Goal: Check status: Check status

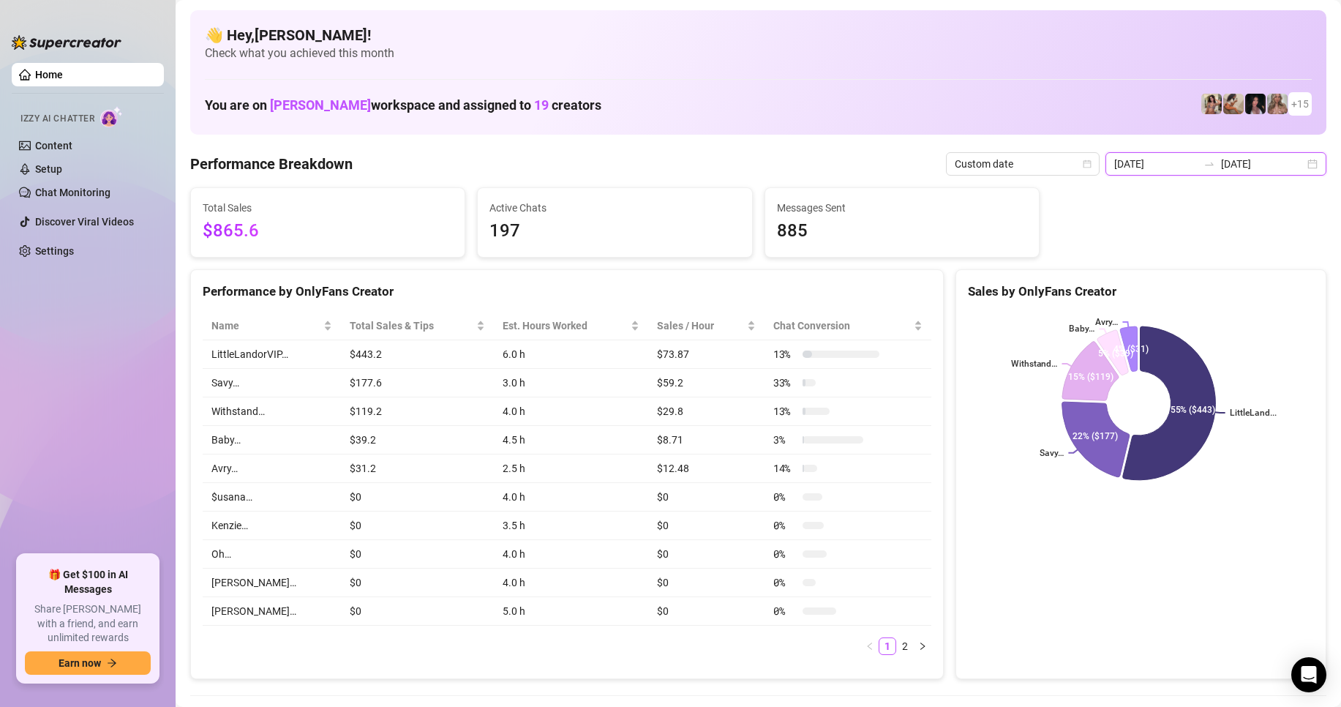
click at [1145, 168] on input "[DATE]" at bounding box center [1155, 164] width 83 height 16
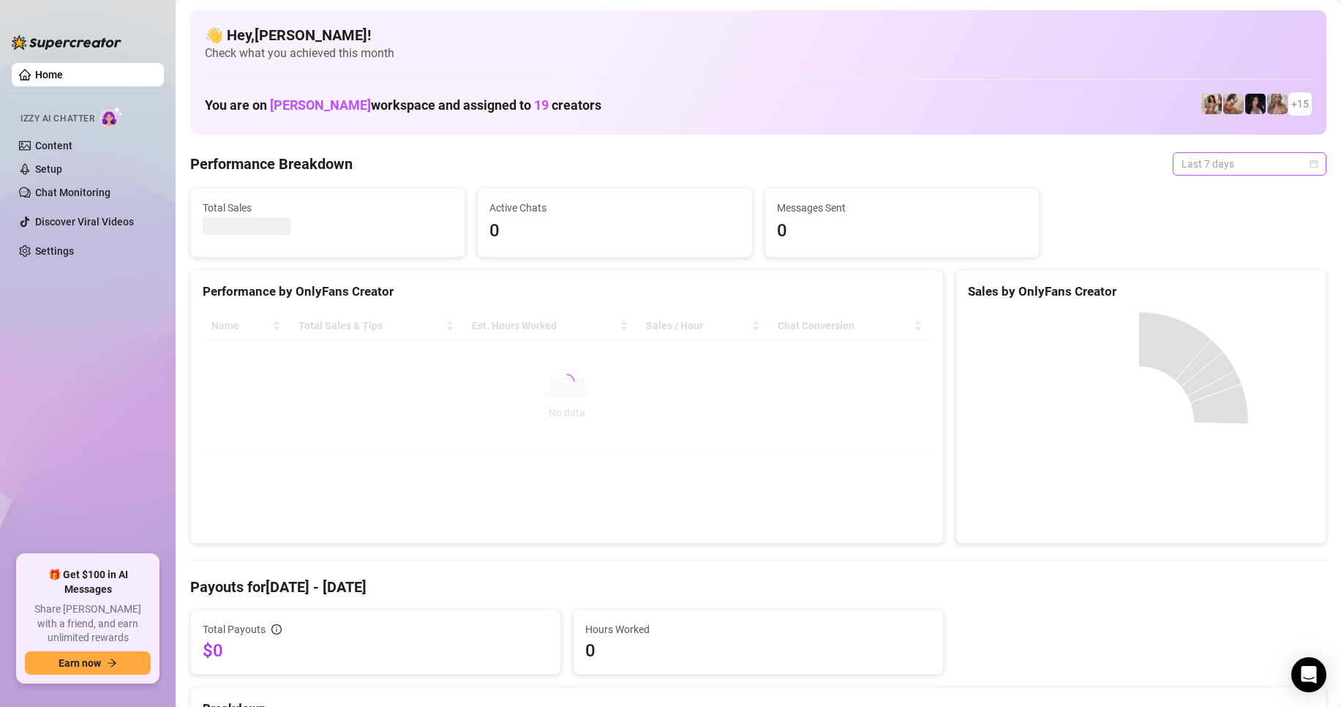
click at [1213, 160] on span "Last 7 days" at bounding box center [1250, 164] width 136 height 22
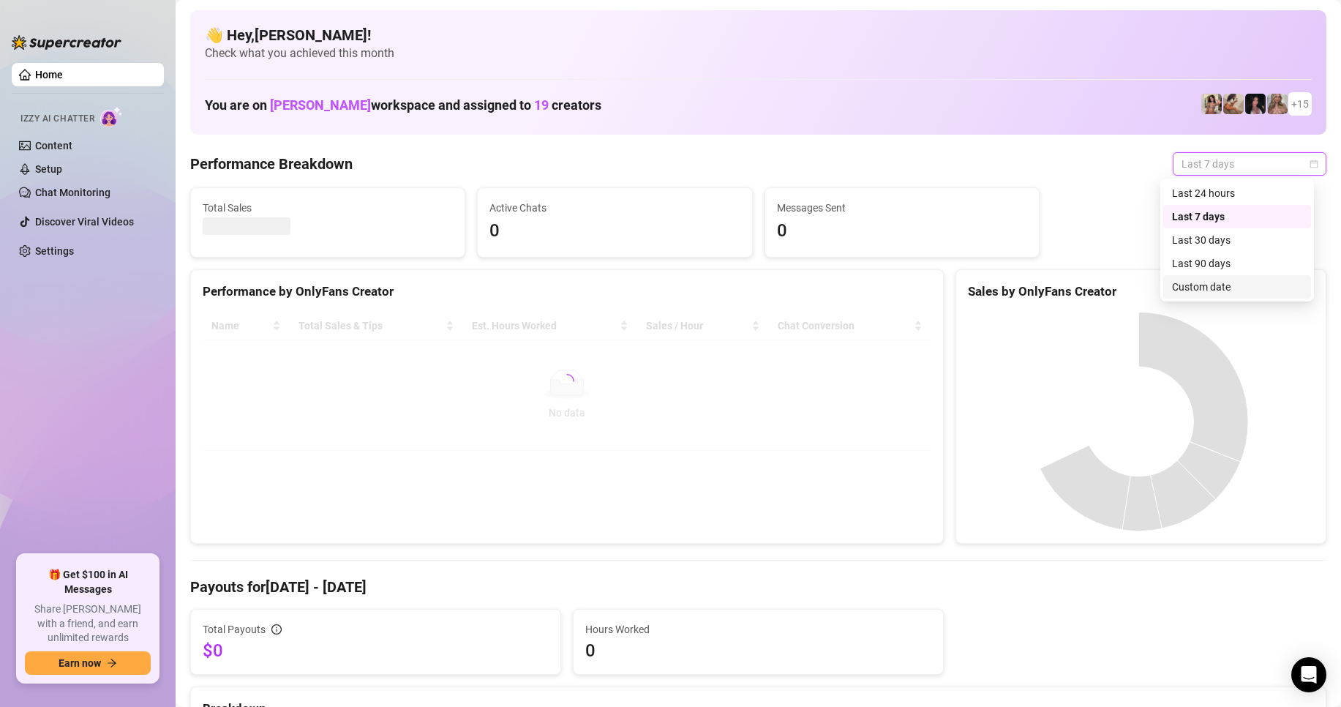
click at [1213, 283] on div "Custom date" at bounding box center [1237, 287] width 130 height 16
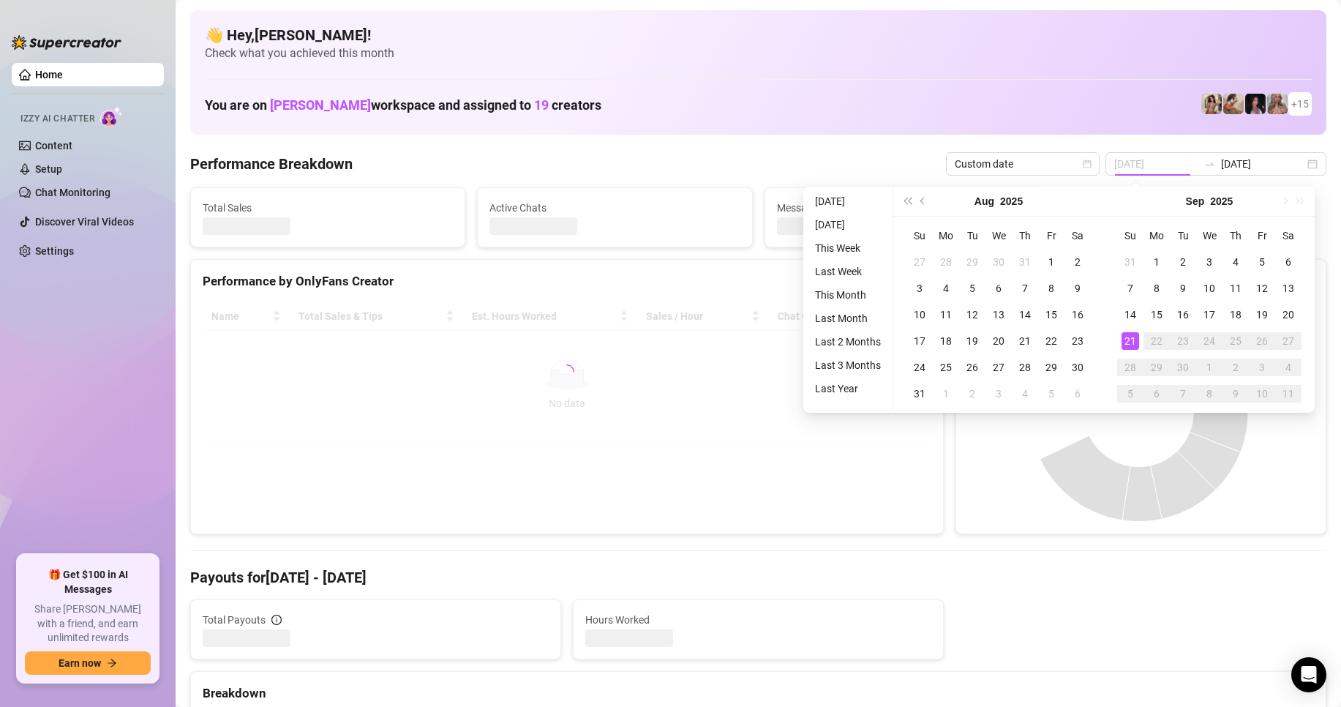
click at [1126, 348] on div "21" at bounding box center [1131, 341] width 18 height 18
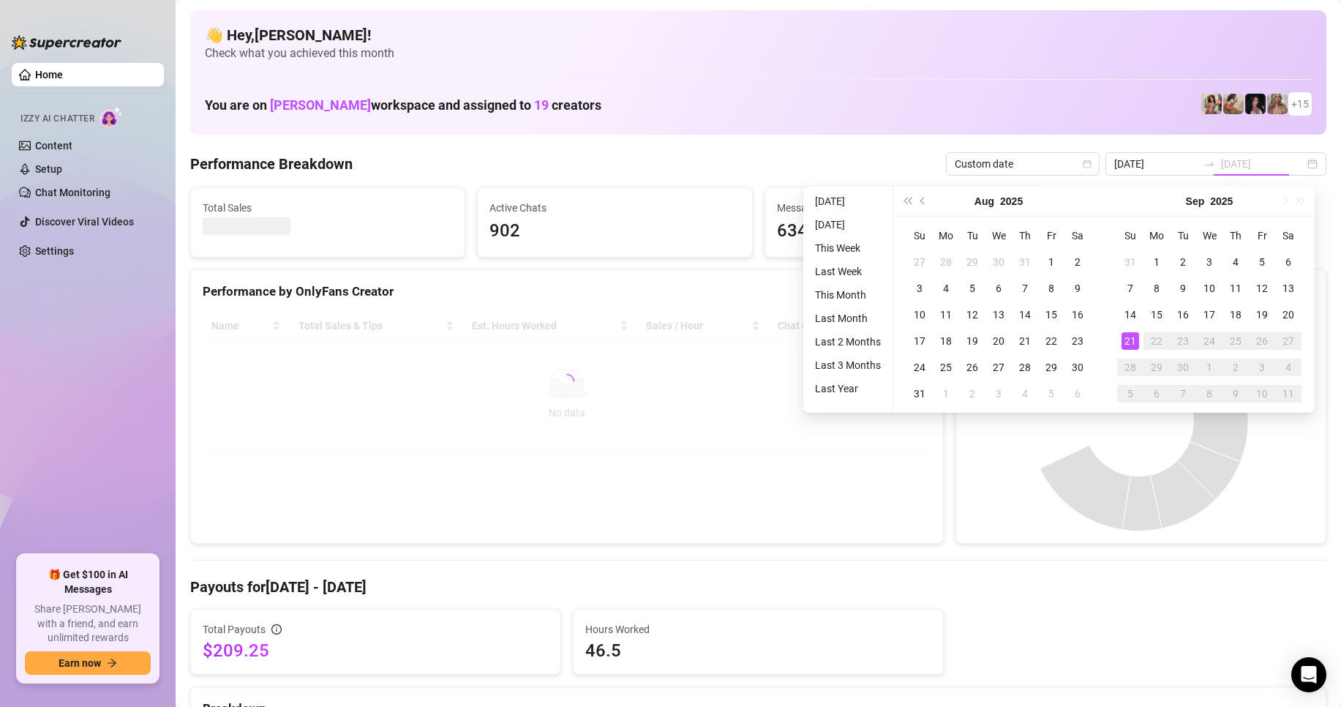
click at [1126, 340] on div "21" at bounding box center [1131, 341] width 18 height 18
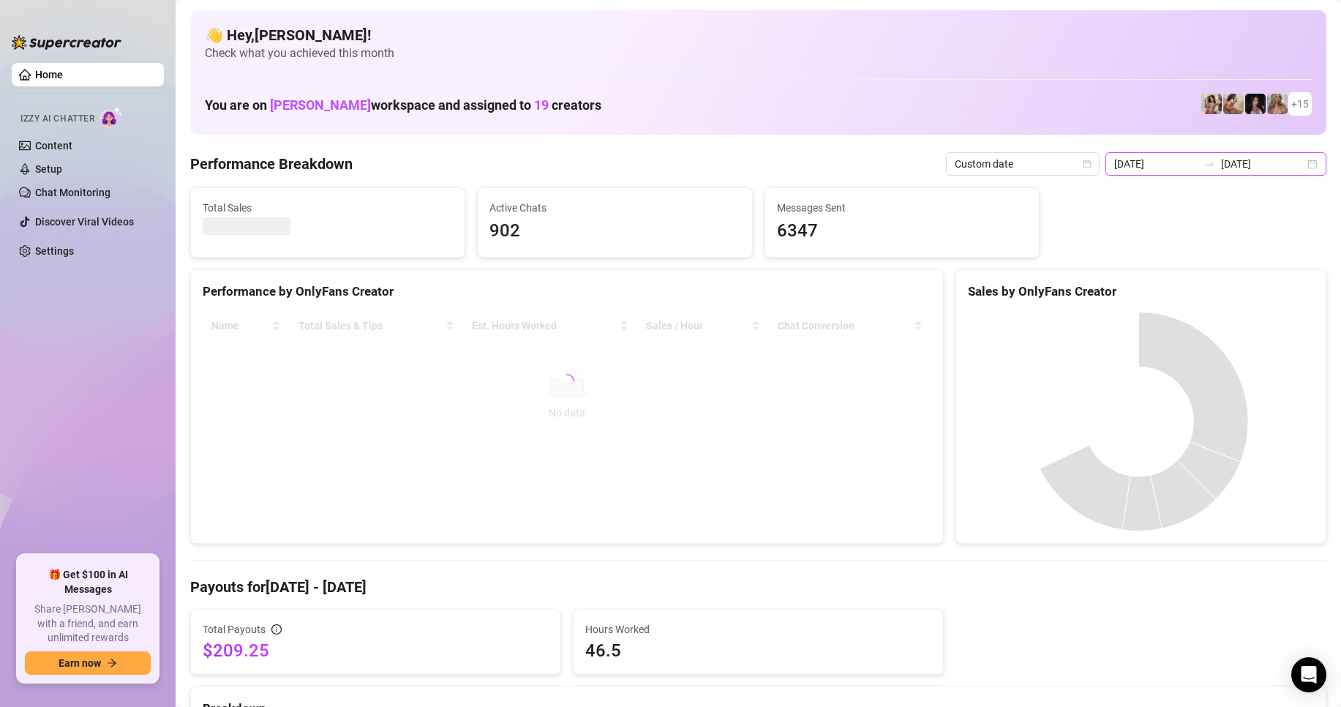
click at [1177, 164] on input "[DATE]" at bounding box center [1155, 164] width 83 height 16
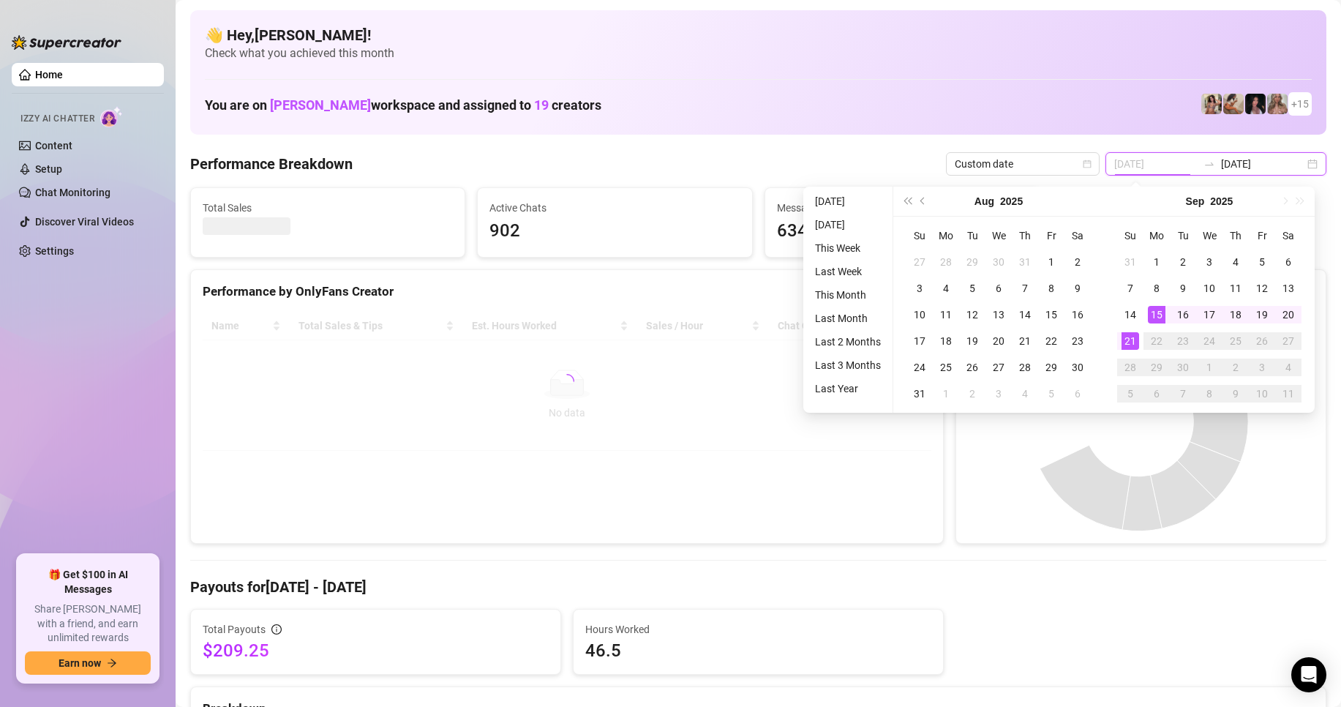
type input "[DATE]"
click at [1131, 337] on div "21" at bounding box center [1131, 341] width 18 height 18
type input "[DATE]"
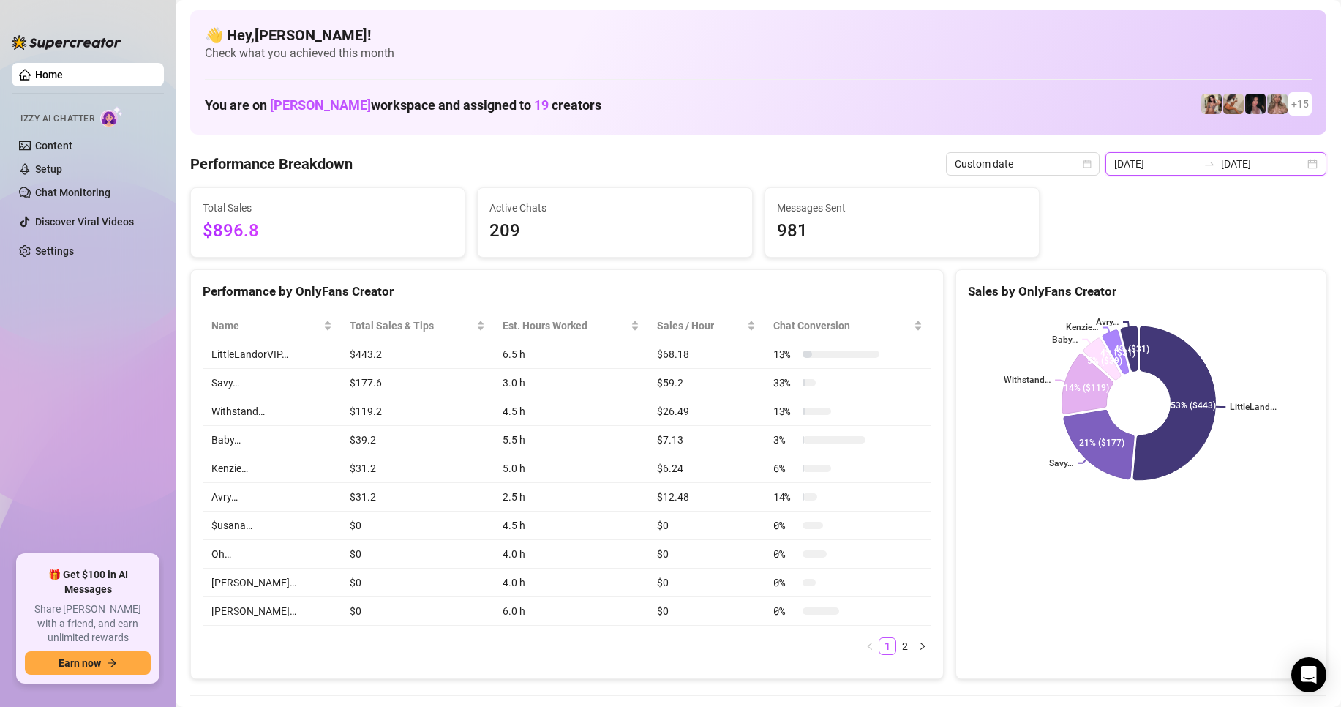
click at [1173, 162] on input "[DATE]" at bounding box center [1155, 164] width 83 height 16
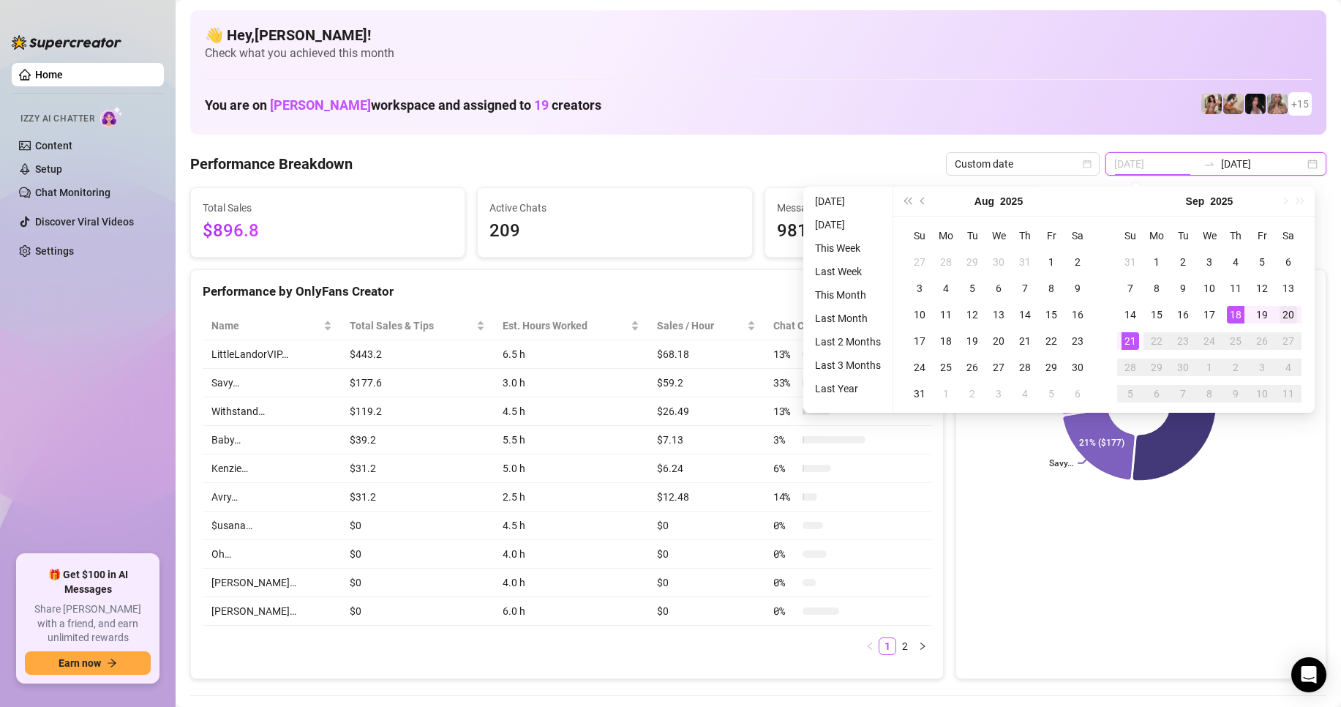
type input "2025-09-20"
click at [1281, 314] on div "20" at bounding box center [1289, 315] width 18 height 18
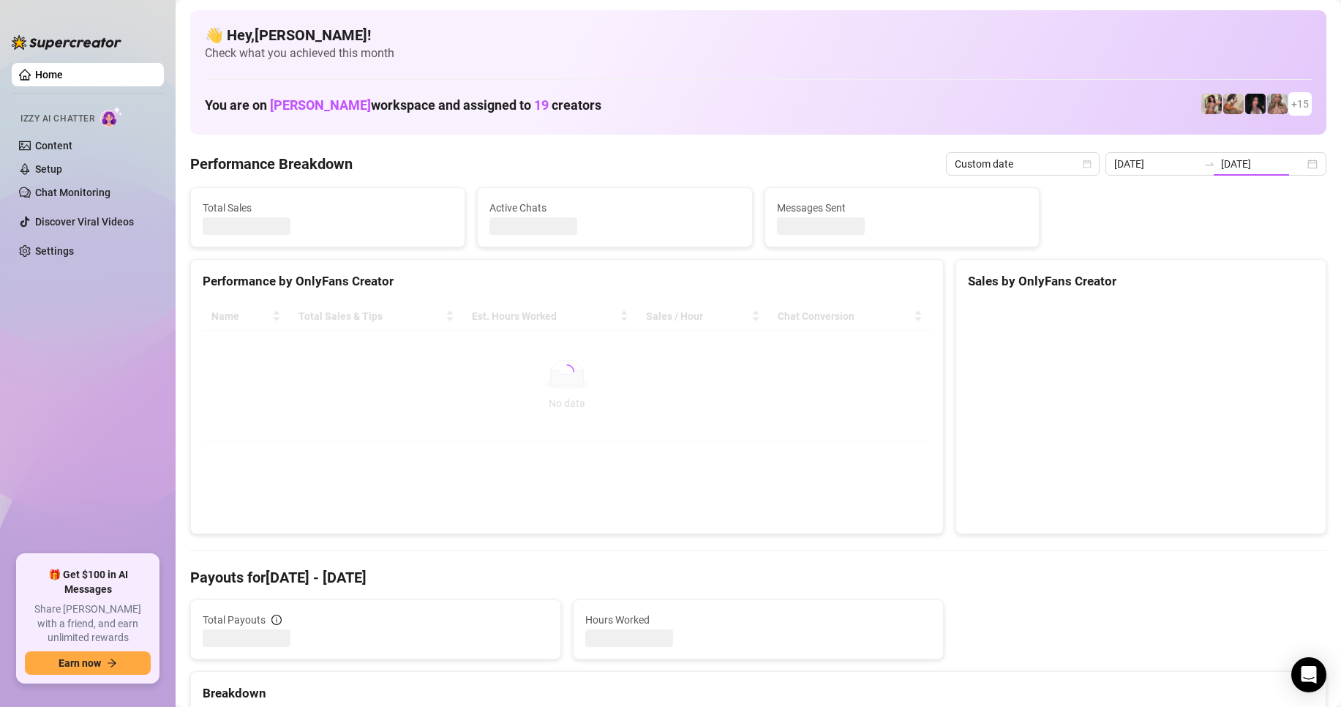
type input "2025-09-20"
